Goal: Task Accomplishment & Management: Use online tool/utility

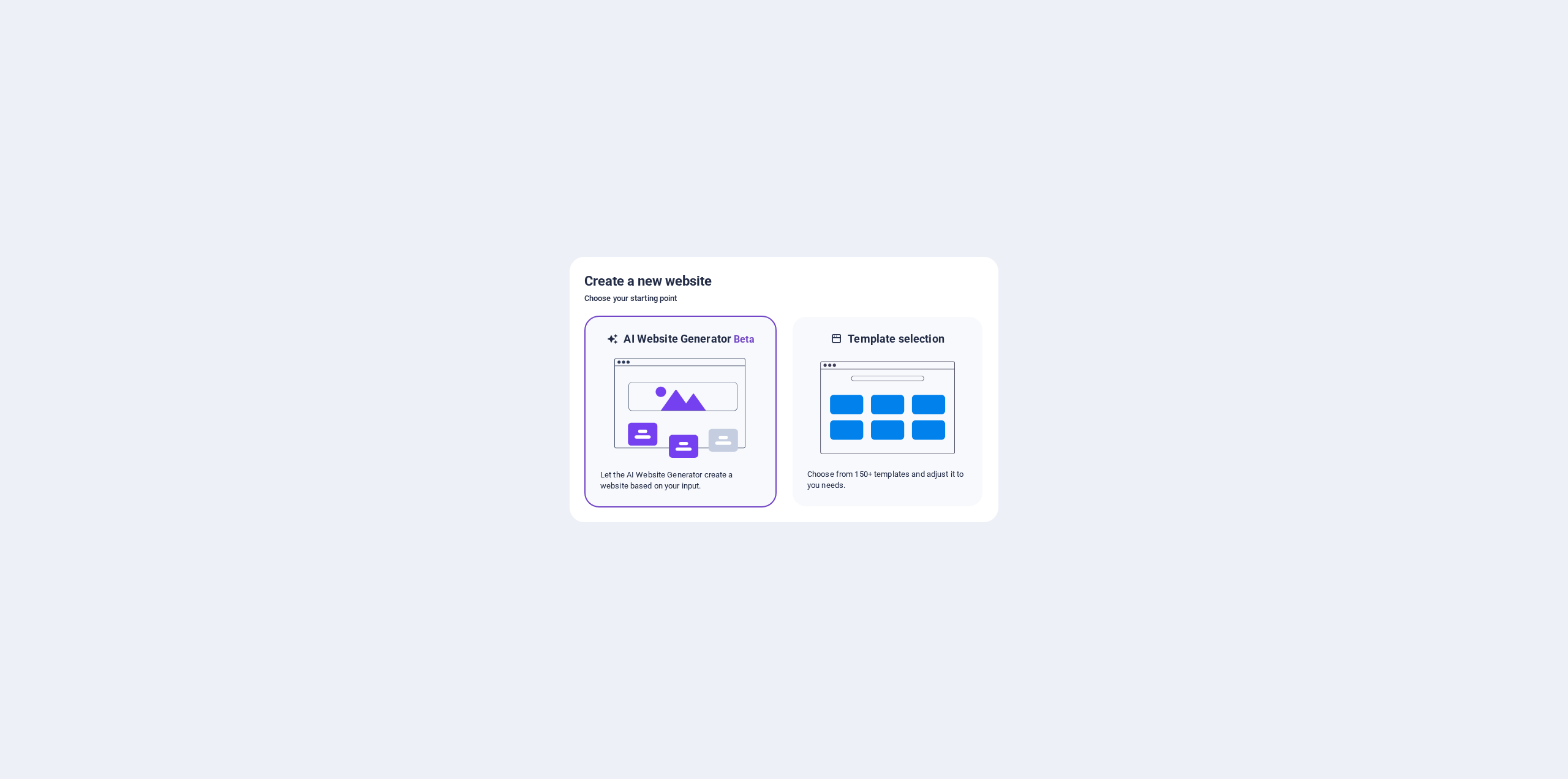
click at [739, 353] on img at bounding box center [680, 408] width 134 height 123
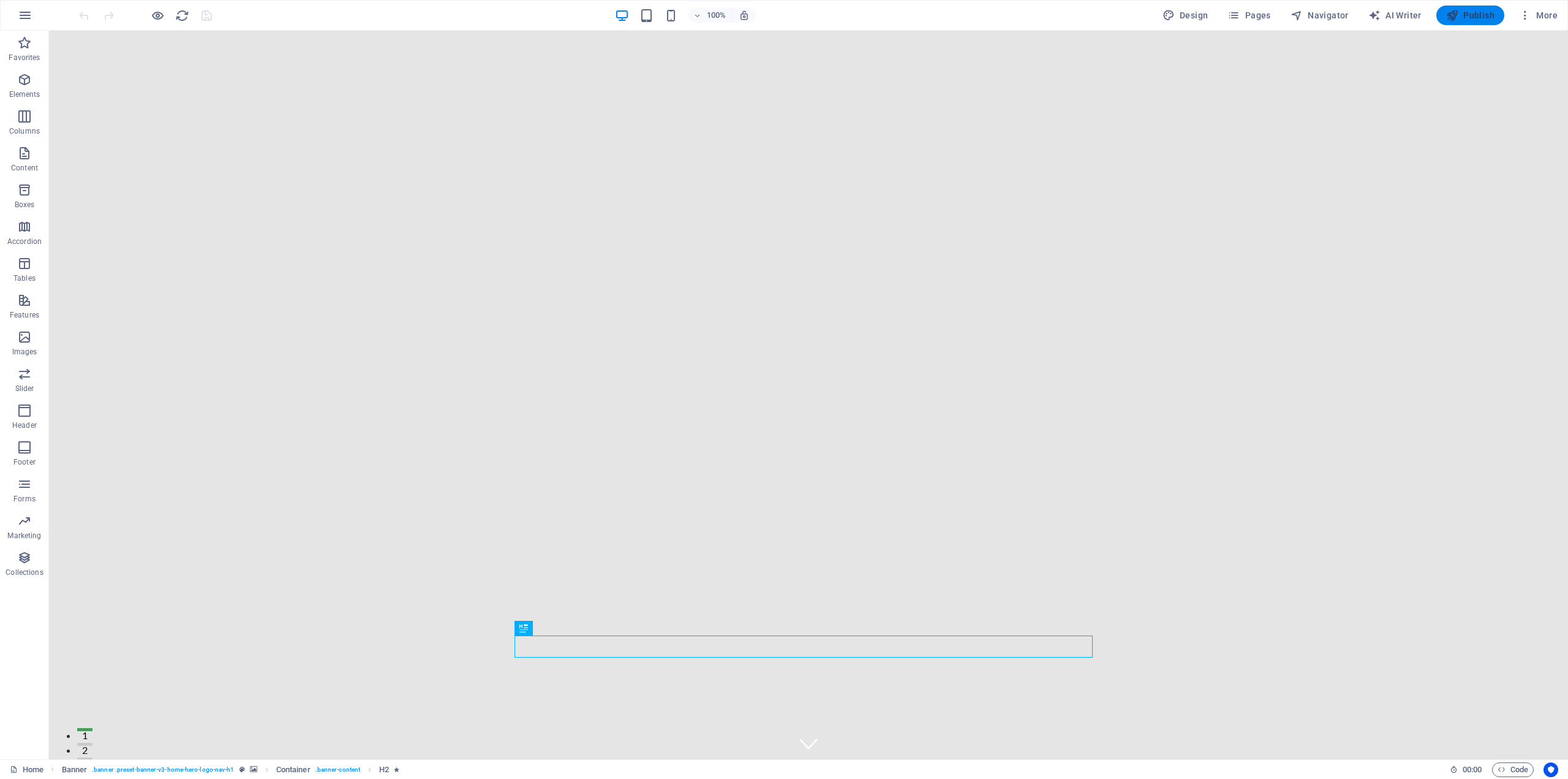
click at [1462, 20] on span "Publish" at bounding box center [1471, 15] width 49 height 13
